Goal: Information Seeking & Learning: Learn about a topic

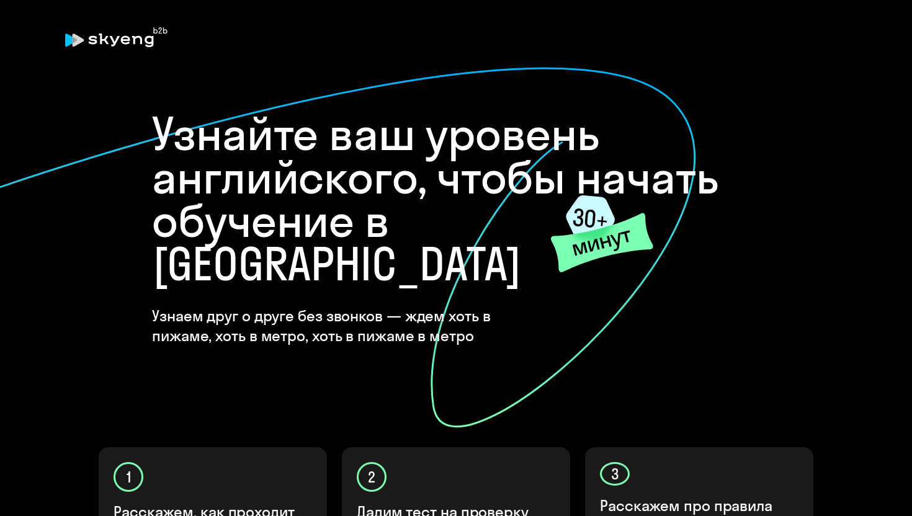
click at [436, 191] on h1 "Узнайте ваш уровень английского, чтобы начать обучение в [GEOGRAPHIC_DATA]" at bounding box center [456, 199] width 608 height 174
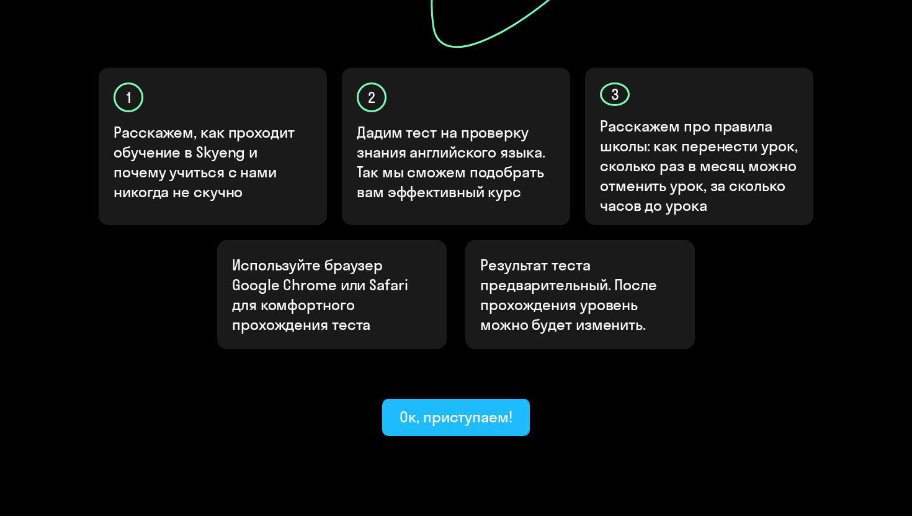
click at [429, 407] on div "Ок, приступаем!" at bounding box center [455, 417] width 113 height 20
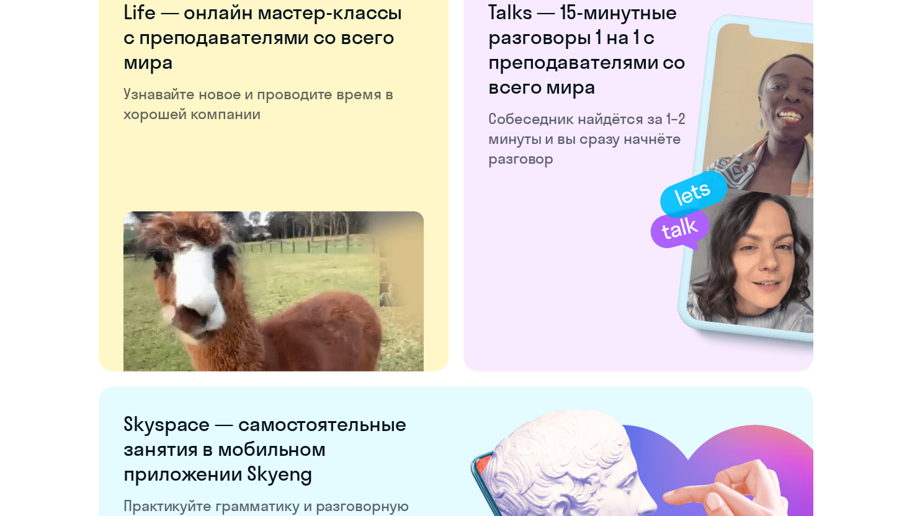
scroll to position [2358, 0]
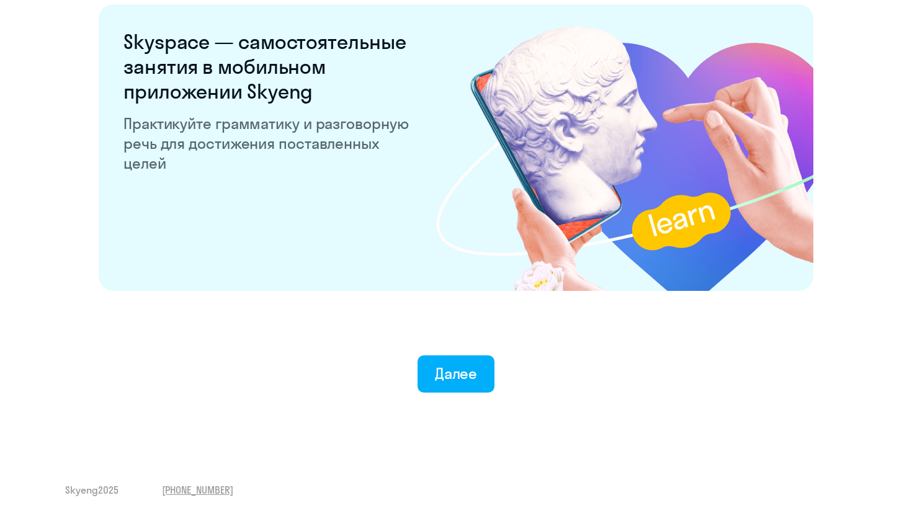
click at [429, 374] on button "Далее" at bounding box center [456, 373] width 78 height 37
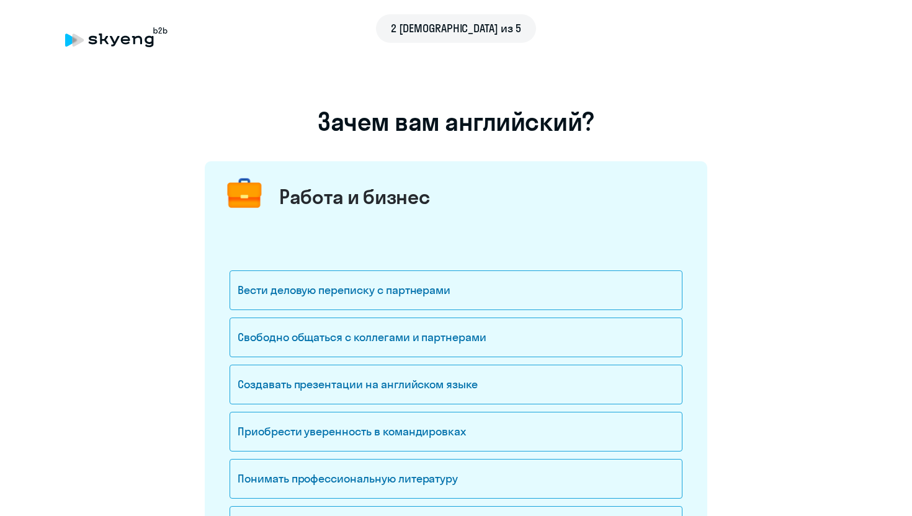
scroll to position [159, 0]
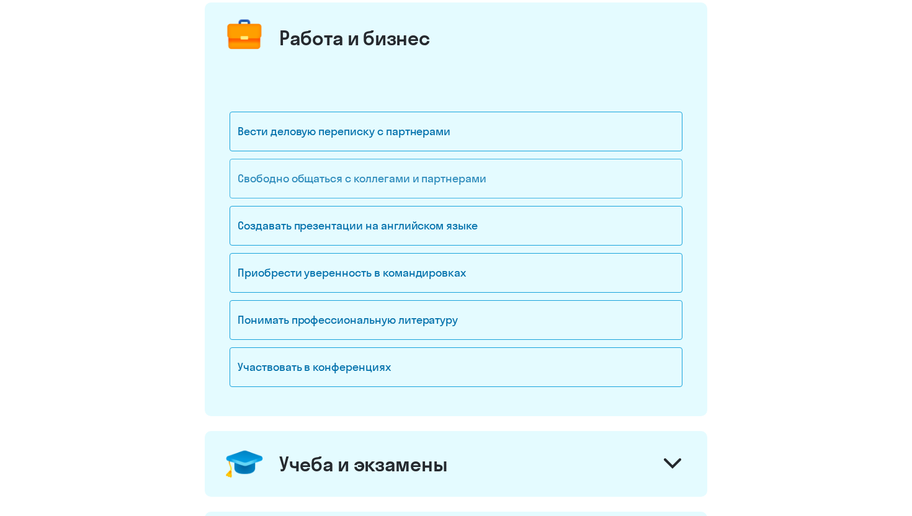
click at [401, 179] on div "Свободно общаться с коллегами и партнерами" at bounding box center [455, 179] width 453 height 40
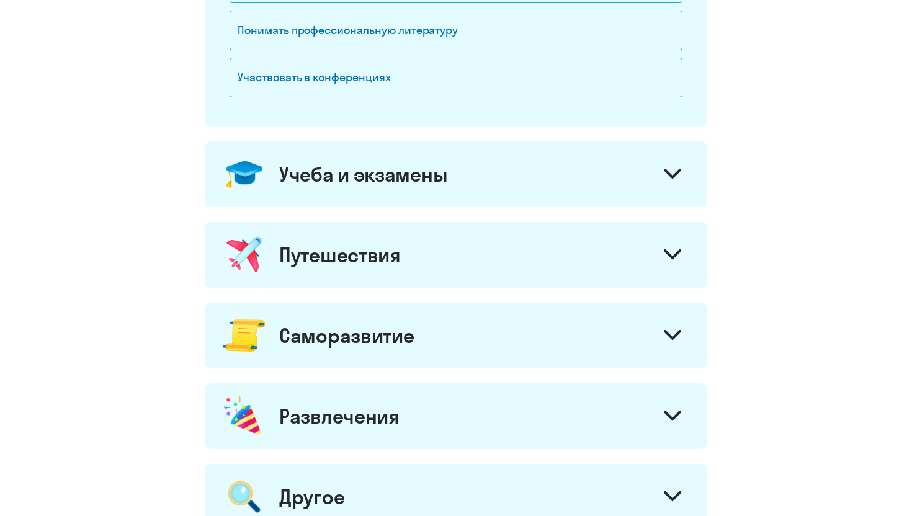
scroll to position [667, 0]
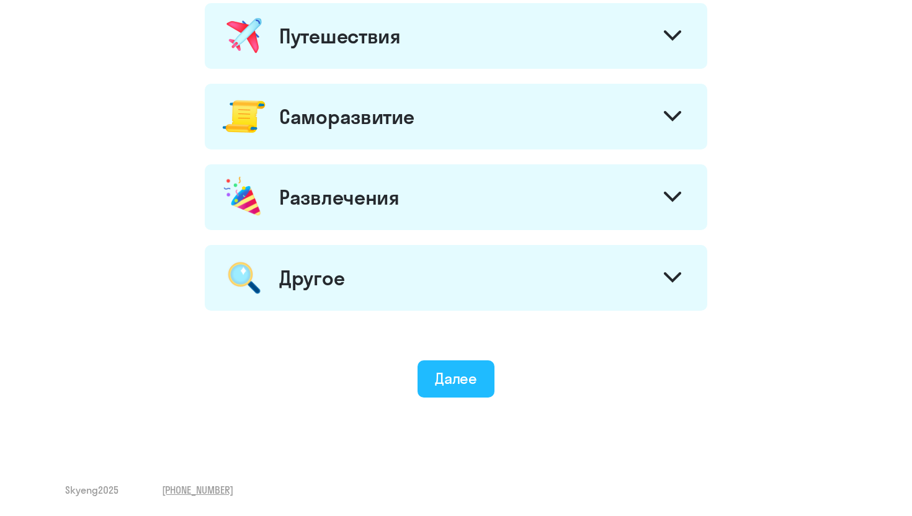
click at [485, 370] on button "Далее" at bounding box center [456, 378] width 78 height 37
